Goal: Task Accomplishment & Management: Manage account settings

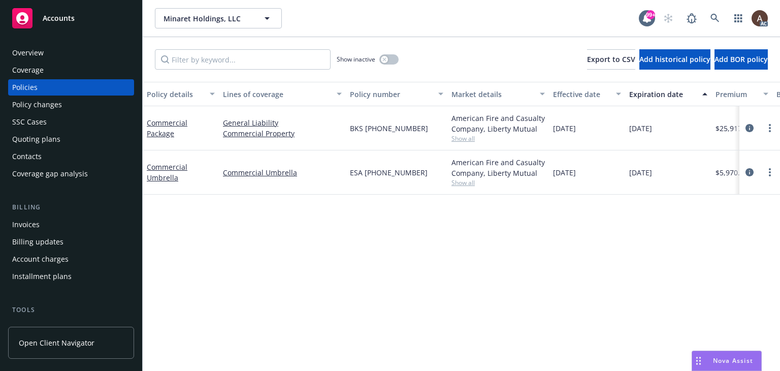
drag, startPoint x: 0, startPoint y: 0, endPoint x: 57, endPoint y: 108, distance: 122.0
click at [57, 108] on div "Policy changes" at bounding box center [37, 104] width 50 height 16
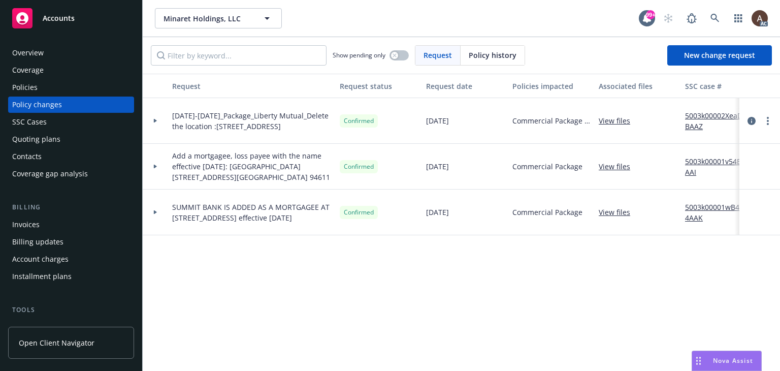
click at [48, 84] on div "Policies" at bounding box center [71, 87] width 118 height 16
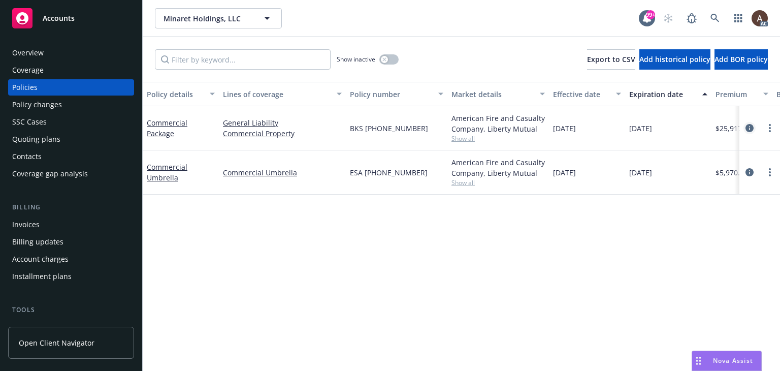
click at [750, 127] on icon "circleInformation" at bounding box center [750, 128] width 8 height 8
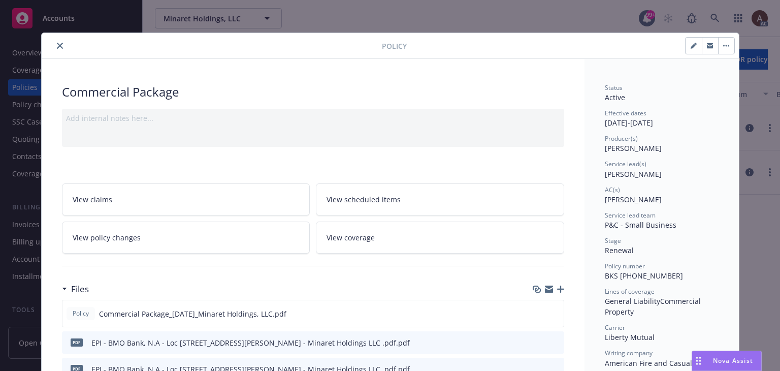
click at [57, 46] on icon "close" at bounding box center [60, 46] width 6 height 6
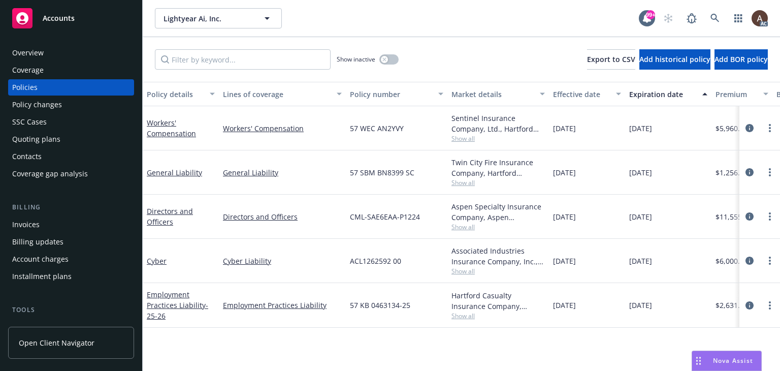
click at [71, 106] on div "Policy changes" at bounding box center [71, 104] width 118 height 16
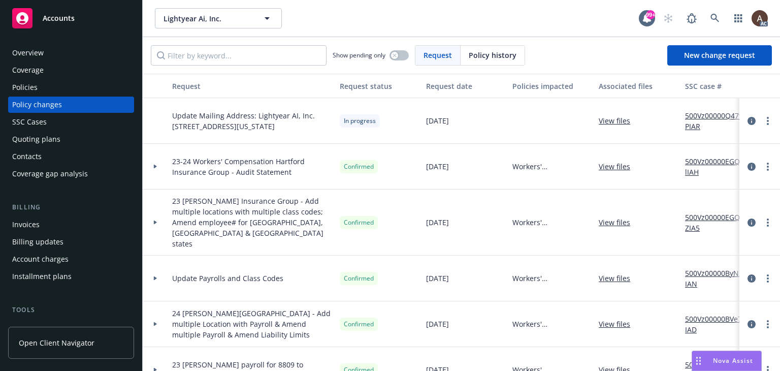
click at [53, 88] on div "Policies" at bounding box center [71, 87] width 118 height 16
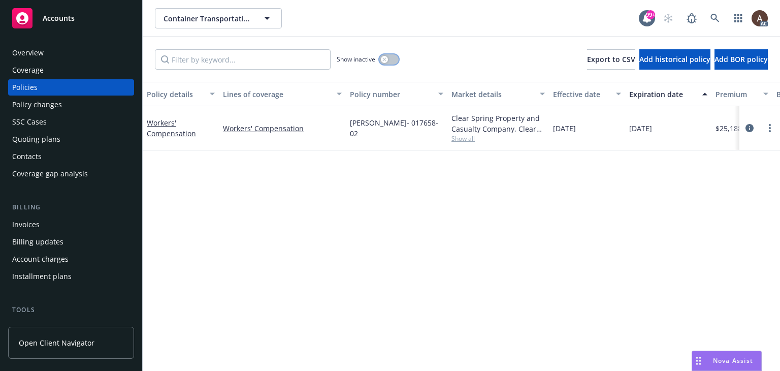
click at [385, 59] on icon "button" at bounding box center [384, 59] width 4 height 4
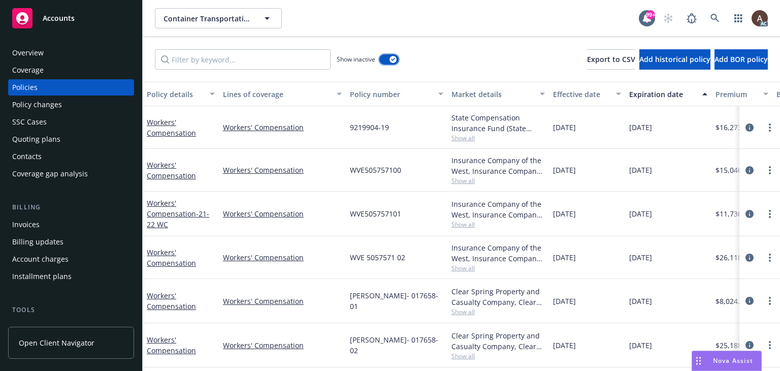
scroll to position [4, 0]
